Goal: Obtain resource: Obtain resource

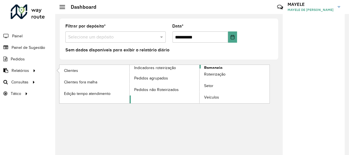
click at [242, 65] on link "Romaneio" at bounding box center [200, 84] width 140 height 39
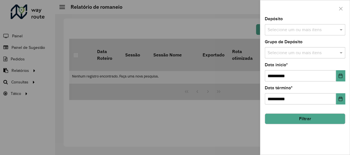
click at [297, 29] on input "text" at bounding box center [302, 30] width 72 height 7
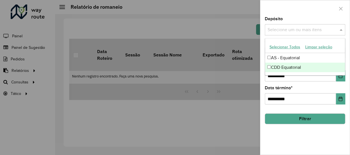
click at [293, 68] on div "CDD Equatorial" at bounding box center [305, 68] width 80 height 10
click at [340, 79] on button "Choose Date" at bounding box center [340, 75] width 9 height 11
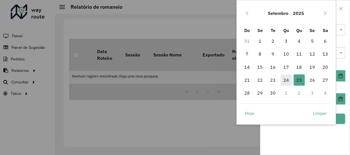
click at [290, 78] on span "24" at bounding box center [286, 80] width 11 height 11
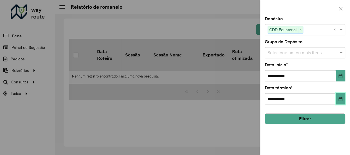
click at [340, 98] on icon "Choose Date" at bounding box center [340, 99] width 5 height 5
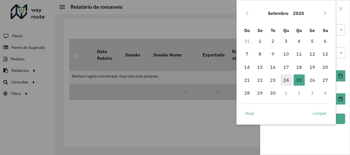
click at [289, 75] on span "24" at bounding box center [286, 80] width 11 height 11
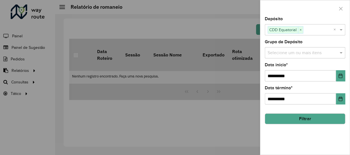
click at [332, 118] on button "Filtrar" at bounding box center [305, 119] width 81 height 11
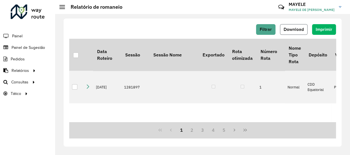
click at [304, 30] on span "Download" at bounding box center [294, 29] width 20 height 5
